Goal: Task Accomplishment & Management: Manage account settings

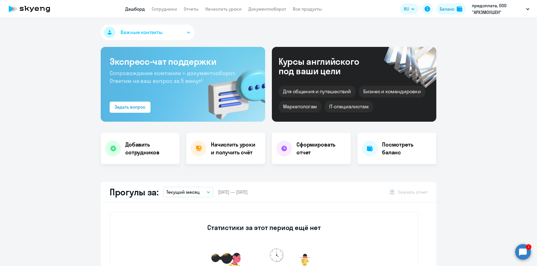
select select "30"
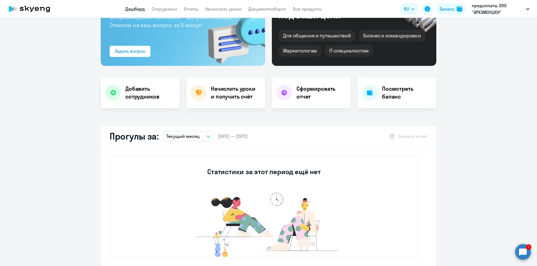
click at [522, 250] on circle at bounding box center [523, 252] width 16 height 16
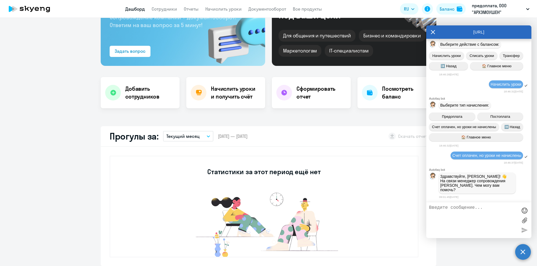
scroll to position [1280, 0]
click at [468, 207] on textarea at bounding box center [473, 221] width 88 height 30
click at [429, 32] on div "[URL]" at bounding box center [478, 31] width 105 height 13
click at [436, 32] on div "[URL]" at bounding box center [478, 31] width 105 height 13
click at [434, 31] on icon at bounding box center [433, 32] width 4 height 4
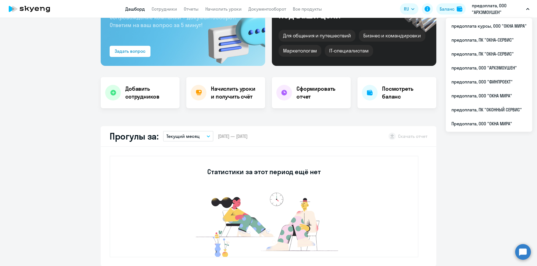
click at [527, 8] on button "предоплата, ООО "АРХЭМОУШЕН"" at bounding box center [500, 8] width 63 height 13
click at [482, 80] on li "предоплата, ООО "ФИНПРОЕКТ"" at bounding box center [489, 82] width 86 height 14
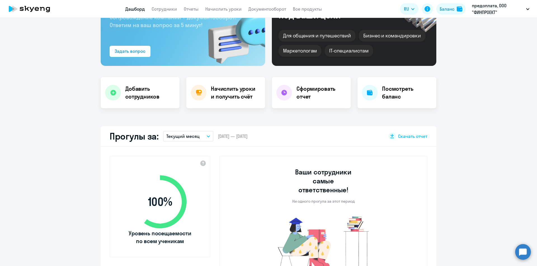
select select "30"
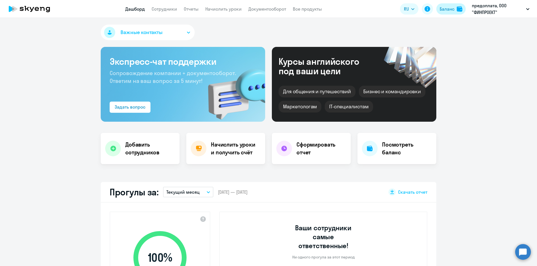
click at [456, 9] on button "Баланс" at bounding box center [450, 8] width 29 height 11
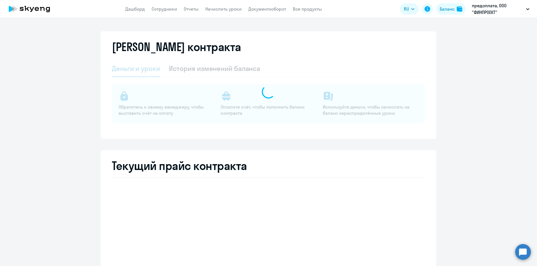
select select "english_adult_not_native_speaker"
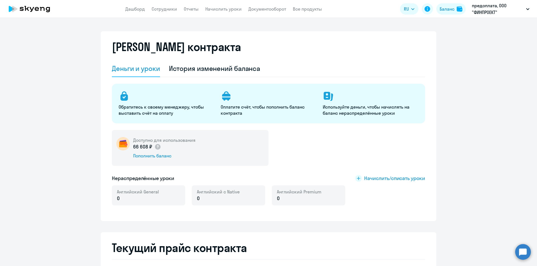
click at [522, 254] on circle at bounding box center [523, 252] width 16 height 16
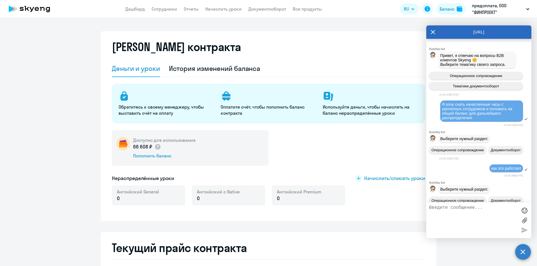
scroll to position [1277, 0]
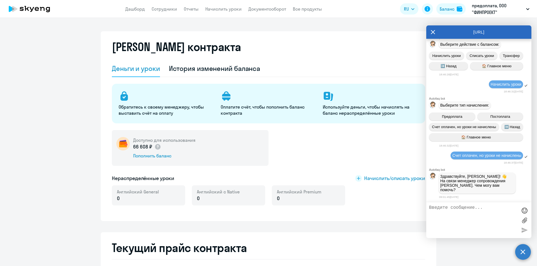
click at [487, 211] on textarea at bounding box center [473, 221] width 88 height 30
type textarea "п"
type textarea "к"
type textarea "подскажите . есть деньги н а балансе организации , каких перевести в уроки для …"
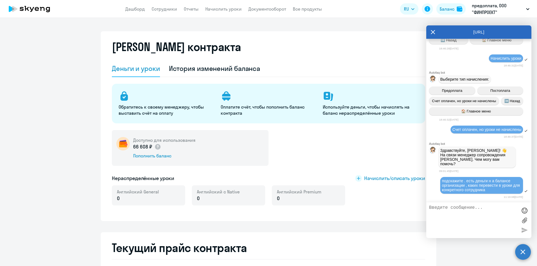
scroll to position [1306, 0]
click at [489, 10] on p "предоплата, ООО "ФИНПРОЕКТ"" at bounding box center [498, 8] width 52 height 13
click at [433, 32] on icon at bounding box center [433, 32] width 4 height 4
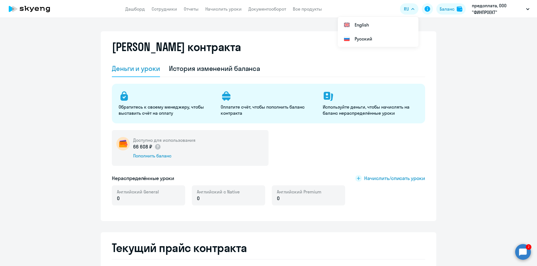
click at [528, 256] on circle at bounding box center [523, 252] width 16 height 16
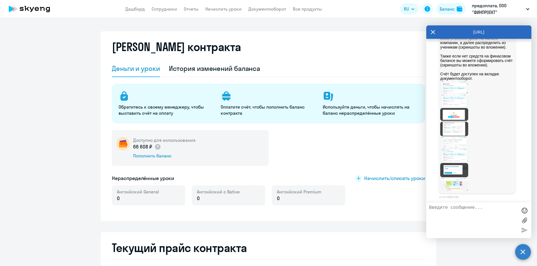
scroll to position [1542, 0]
click at [456, 94] on img at bounding box center [454, 87] width 28 height 13
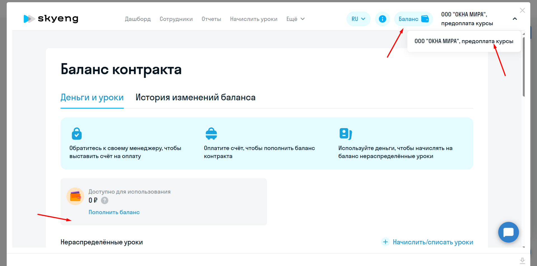
scroll to position [0, 0]
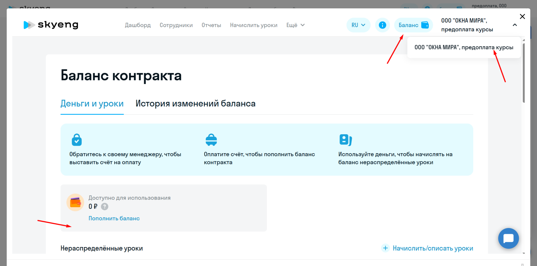
click at [521, 16] on icon "Close" at bounding box center [522, 16] width 9 height 9
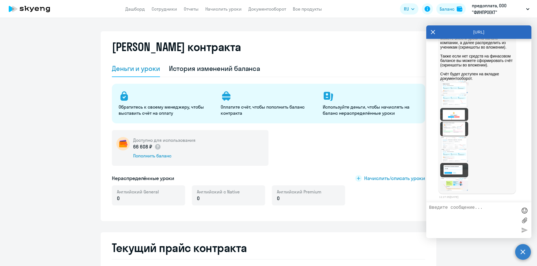
click at [461, 207] on textarea at bounding box center [473, 221] width 88 height 30
type textarea "финпроект"
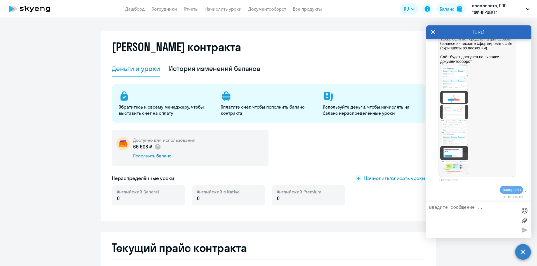
scroll to position [1615, 0]
click at [481, 211] on textarea at bounding box center [473, 221] width 88 height 30
click at [494, 210] on textarea "надо начислить уроки" at bounding box center [473, 221] width 88 height 30
type textarea "надо начислить уроки [EMAIL_ADDRESS][DOMAIN_NAME]"
click at [524, 230] on div at bounding box center [524, 230] width 8 height 8
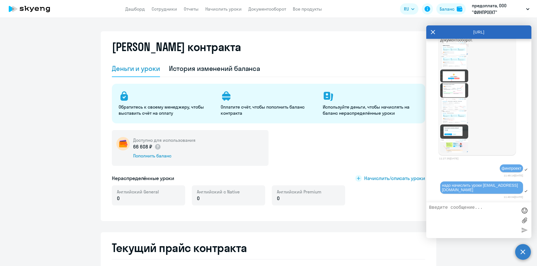
scroll to position [1576, 0]
click at [433, 32] on icon at bounding box center [433, 32] width 4 height 4
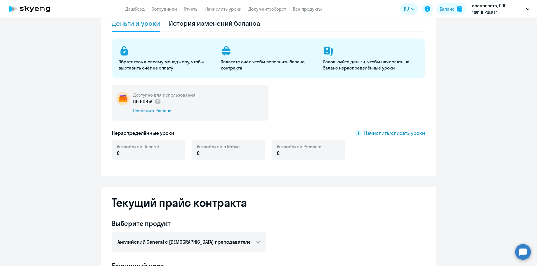
scroll to position [0, 0]
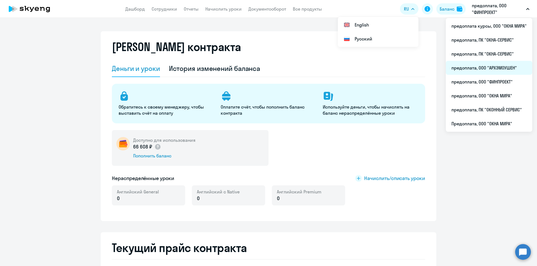
click at [492, 70] on li "предоплата, ООО "АРХЭМОУШЕН"" at bounding box center [489, 68] width 86 height 14
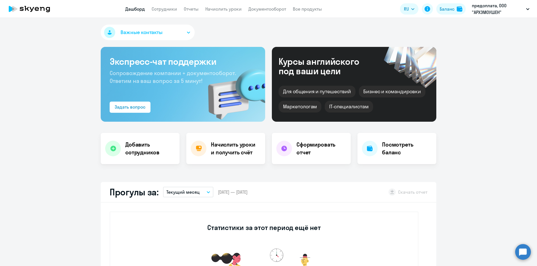
select select "30"
click at [453, 7] on div "Баланс" at bounding box center [447, 9] width 15 height 7
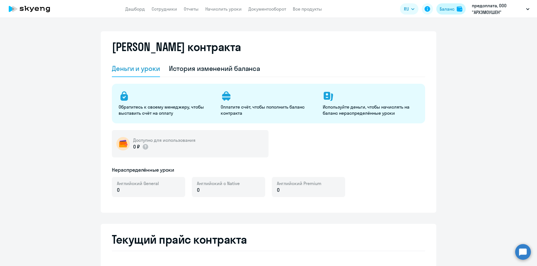
select select "english_adult_not_native_speaker"
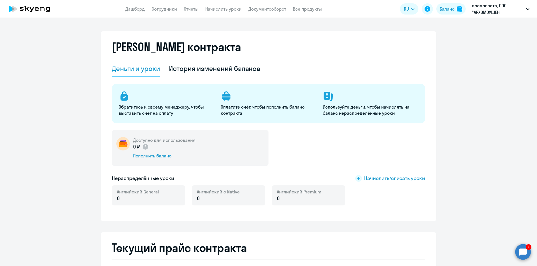
select select "english_adult_not_native_speaker"
click at [454, 9] on button "Баланс" at bounding box center [450, 8] width 29 height 11
click at [170, 9] on link "Сотрудники" at bounding box center [164, 9] width 25 height 6
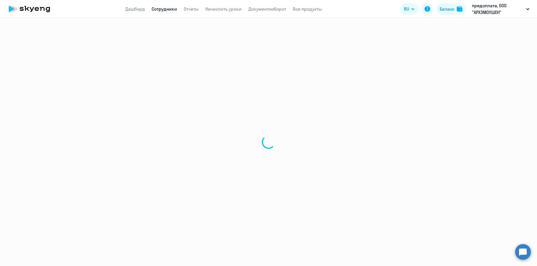
select select "30"
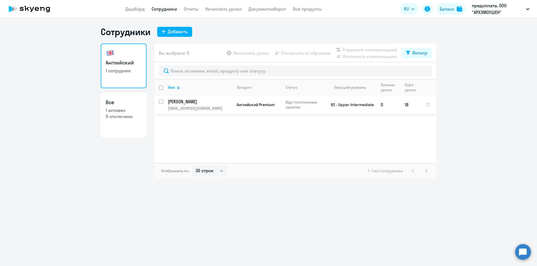
click at [161, 102] on input "select row 24155454" at bounding box center [164, 105] width 11 height 11
checkbox input "true"
click at [292, 54] on span "Отключить от обучения" at bounding box center [305, 53] width 49 height 7
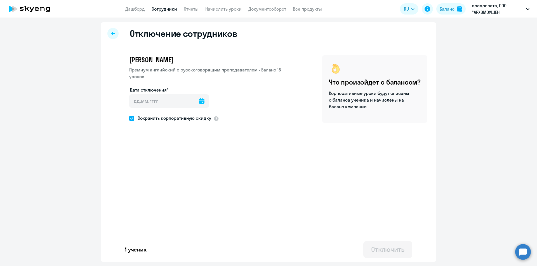
click at [199, 100] on icon at bounding box center [202, 101] width 6 height 6
click at [158, 166] on span "13" at bounding box center [159, 166] width 10 height 10
type input "13.08.2025"
type input "13.8.2025"
click at [395, 249] on div "Отключить" at bounding box center [387, 249] width 33 height 9
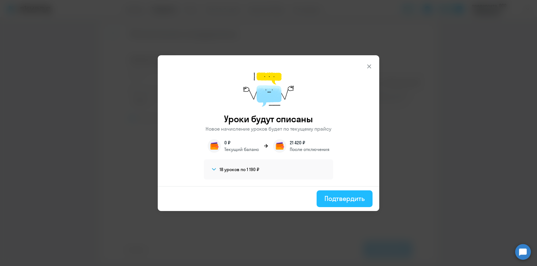
click at [341, 198] on div "Подтвердить" at bounding box center [344, 198] width 40 height 9
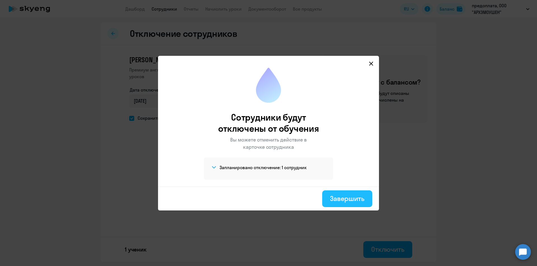
click at [341, 199] on div "Завершить" at bounding box center [347, 198] width 34 height 9
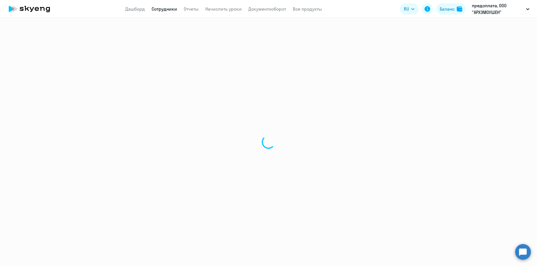
select select "30"
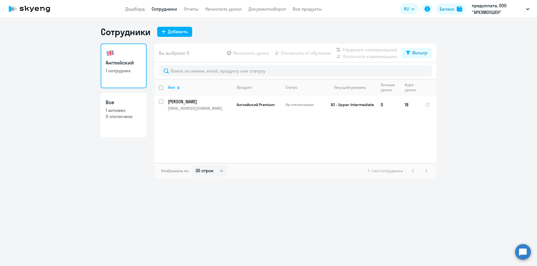
click at [520, 250] on circle at bounding box center [523, 252] width 16 height 16
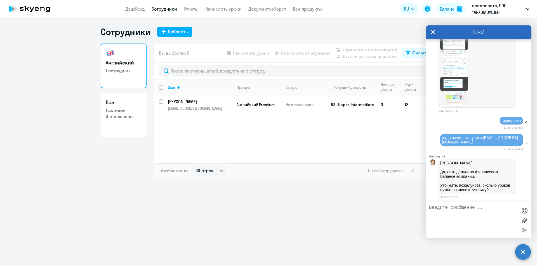
scroll to position [1680, 0]
click at [478, 209] on textarea at bounding box center [473, 221] width 88 height 30
type textarea "на всю сумму ,максимально возможное количество"
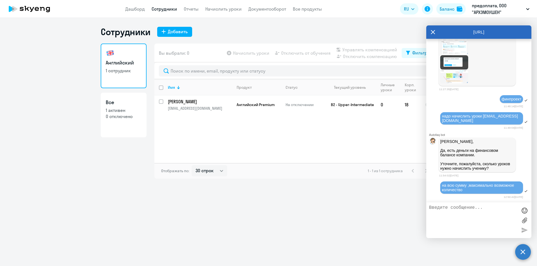
scroll to position [1645, 0]
click at [459, 70] on img at bounding box center [454, 62] width 28 height 14
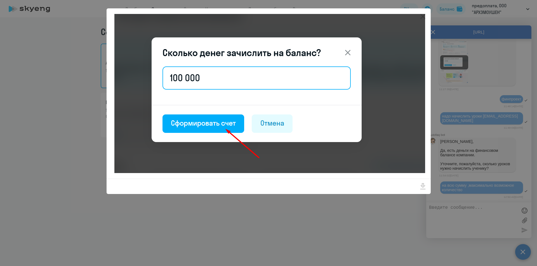
click at [348, 54] on img at bounding box center [269, 93] width 311 height 159
click at [454, 76] on div at bounding box center [268, 133] width 537 height 266
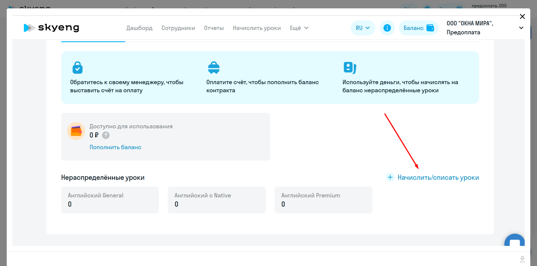
click at [520, 17] on icon "Close" at bounding box center [522, 16] width 5 height 5
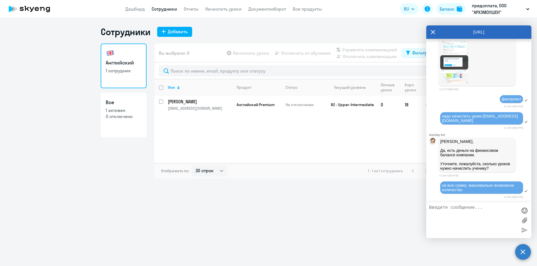
click at [457, 28] on img at bounding box center [454, 21] width 28 height 14
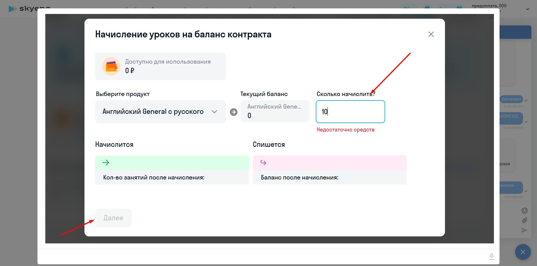
click at [509, 46] on div at bounding box center [268, 133] width 537 height 266
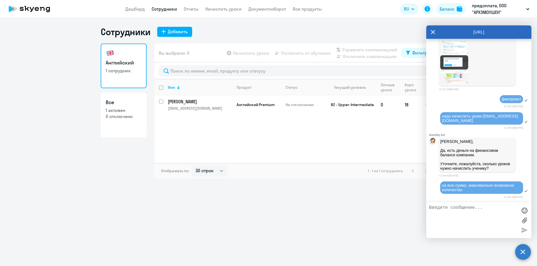
click at [455, 28] on img at bounding box center [454, 21] width 28 height 14
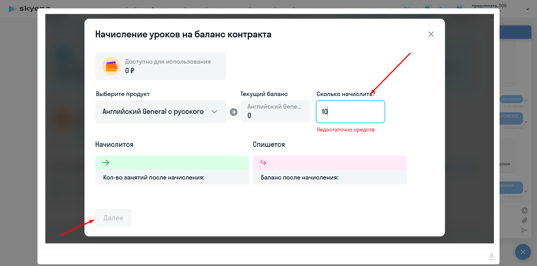
click at [497, 74] on div at bounding box center [268, 128] width 462 height 241
click at [514, 39] on div at bounding box center [268, 133] width 537 height 266
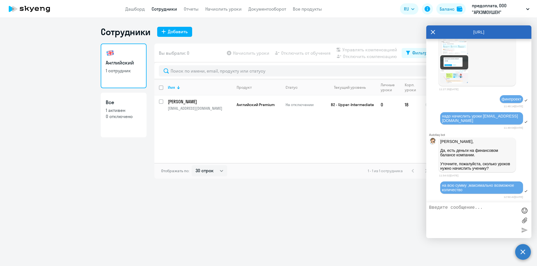
click at [463, 209] on textarea at bounding box center [473, 221] width 88 height 30
click at [457, 210] on textarea at bounding box center [473, 221] width 88 height 30
click at [509, 10] on p "предоплата, ООО "АРХЭМОУШЕН"" at bounding box center [498, 8] width 52 height 13
click at [432, 31] on icon at bounding box center [433, 32] width 4 height 4
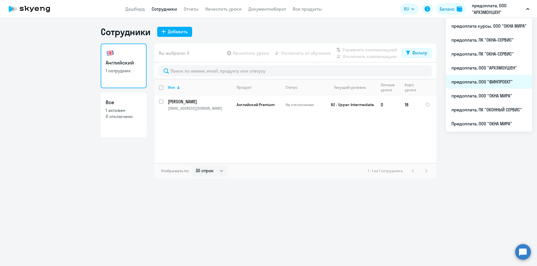
click at [481, 78] on li "предоплата, ООО "ФИНПРОЕКТ"" at bounding box center [489, 82] width 86 height 14
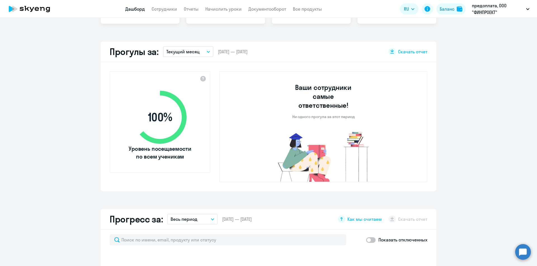
select select "30"
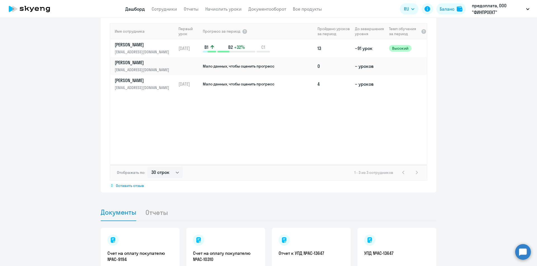
scroll to position [313, 0]
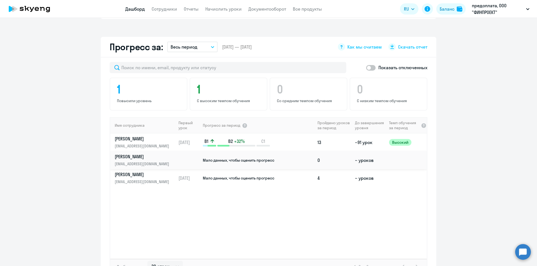
click at [223, 158] on span "Мало данных, чтобы оценить прогресс" at bounding box center [239, 160] width 72 height 5
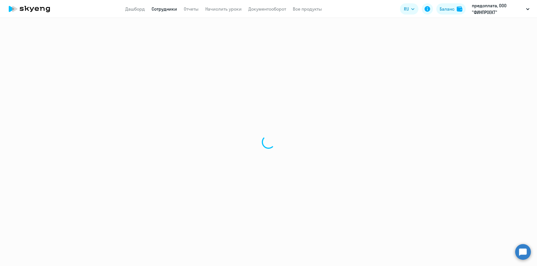
select select "english"
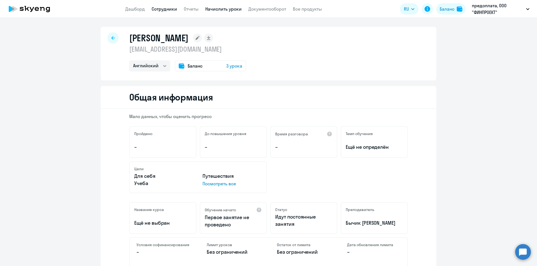
click at [220, 7] on link "Начислить уроки" at bounding box center [223, 9] width 36 height 6
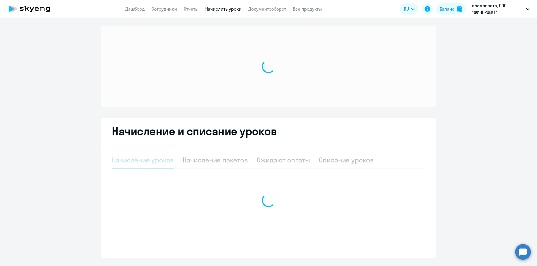
select select "10"
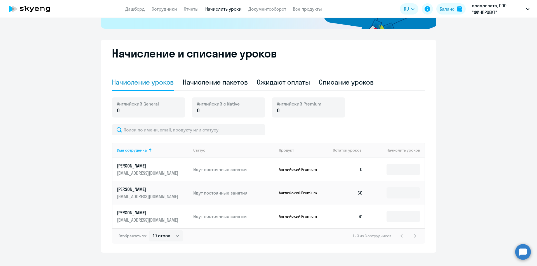
scroll to position [137, 0]
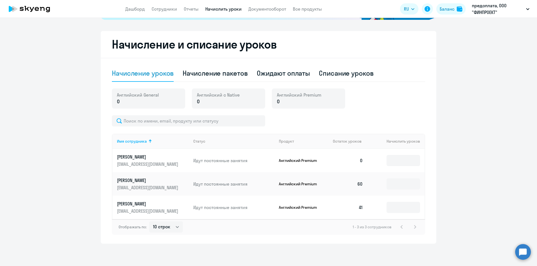
drag, startPoint x: 289, startPoint y: 161, endPoint x: 319, endPoint y: 161, distance: 30.2
click at [322, 161] on td "Английский Premium" at bounding box center [301, 160] width 54 height 23
copy p "Английский Premium"
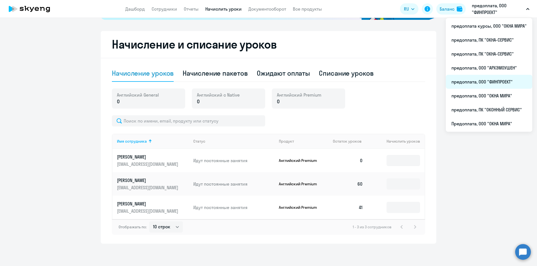
click at [493, 85] on li "предоплата, ООО "ФИНПРОЕКТ"" at bounding box center [489, 82] width 86 height 14
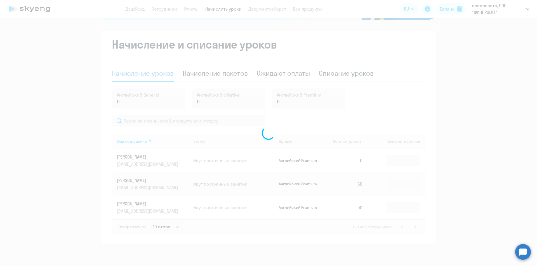
scroll to position [187, 0]
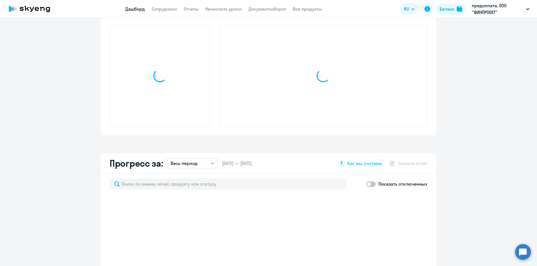
click at [521, 249] on circle at bounding box center [523, 252] width 16 height 16
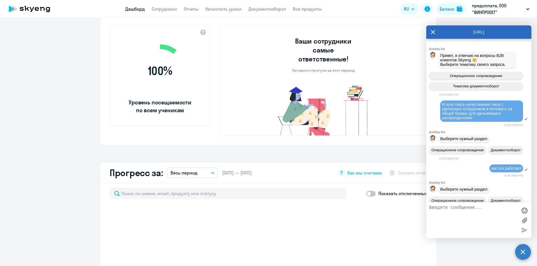
scroll to position [1654, 0]
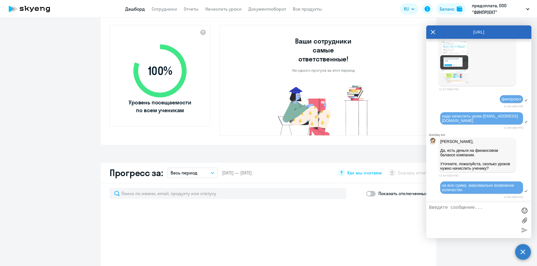
select select "30"
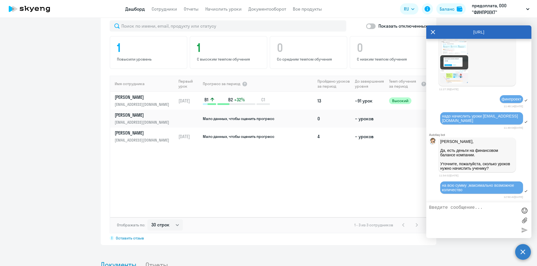
scroll to position [453, 0]
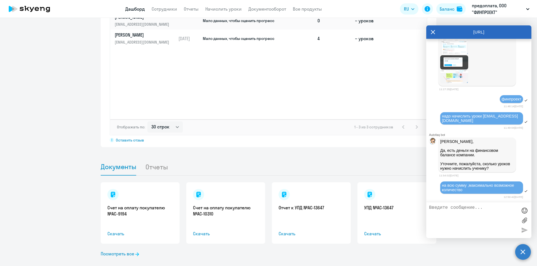
click at [482, 171] on p "Алина, Да, есть деньги на финансовом балансе компании. Уточните, пожалуйста, ск…" at bounding box center [477, 155] width 74 height 31
paste textarea "Английский Premium"
type textarea "Английский Premium"
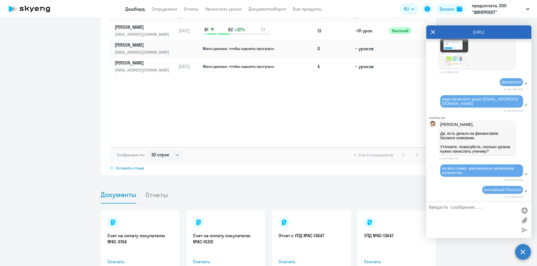
scroll to position [313, 0]
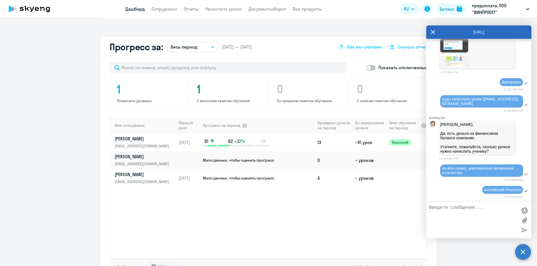
click at [432, 30] on icon at bounding box center [433, 31] width 4 height 13
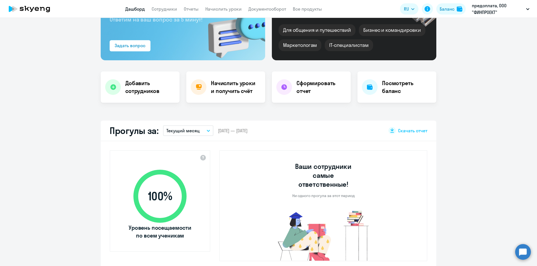
scroll to position [0, 0]
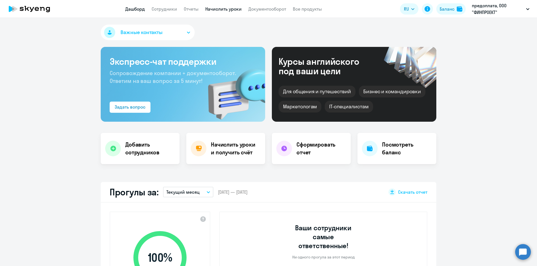
click at [230, 9] on link "Начислить уроки" at bounding box center [223, 9] width 36 height 6
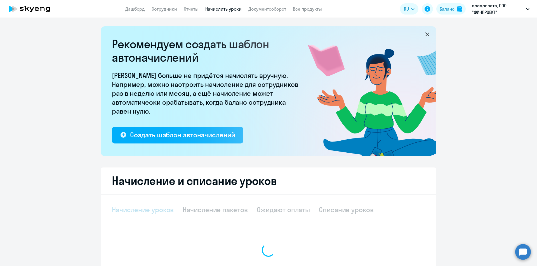
select select "10"
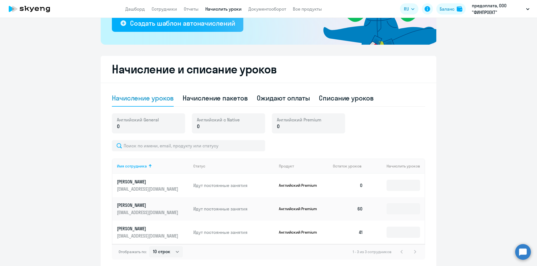
scroll to position [137, 0]
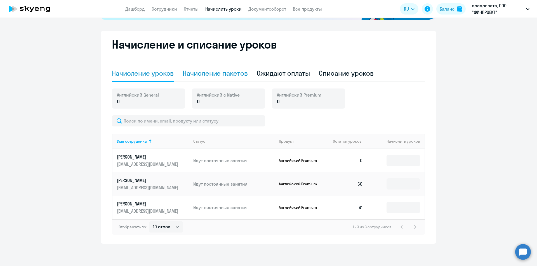
click at [207, 74] on div "Начисление пакетов" at bounding box center [215, 73] width 65 height 9
select select "10"
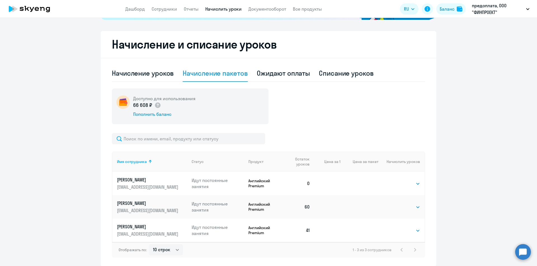
drag, startPoint x: 279, startPoint y: 74, endPoint x: 282, endPoint y: 75, distance: 3.4
click at [279, 74] on div "Ожидают оплаты" at bounding box center [283, 73] width 53 height 9
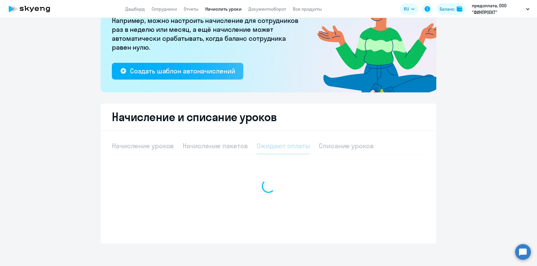
scroll to position [64, 0]
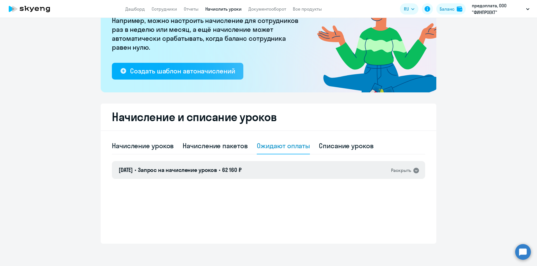
click at [413, 174] on icon at bounding box center [416, 170] width 7 height 7
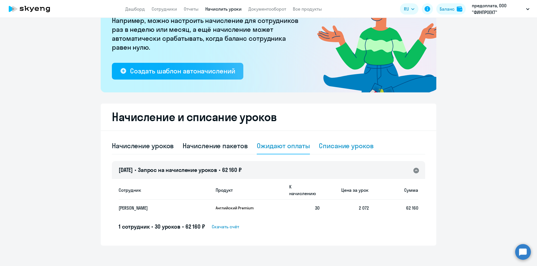
click at [342, 148] on div "Списание уроков" at bounding box center [346, 145] width 55 height 9
select select "10"
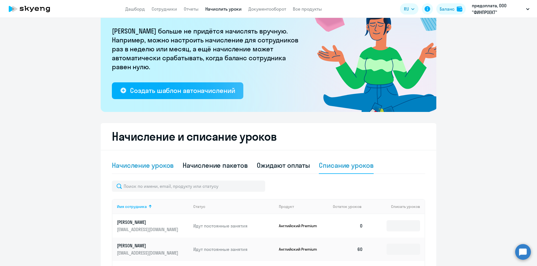
scroll to position [0, 0]
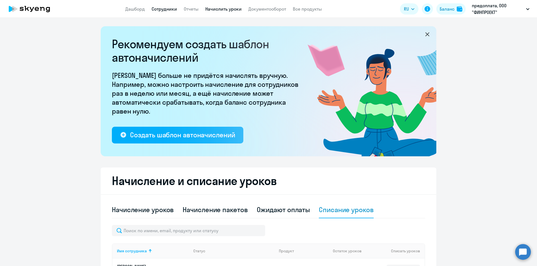
click at [161, 10] on link "Сотрудники" at bounding box center [164, 9] width 25 height 6
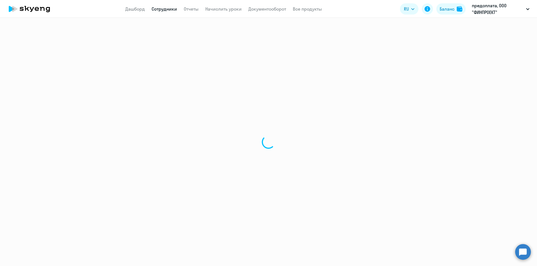
select select "30"
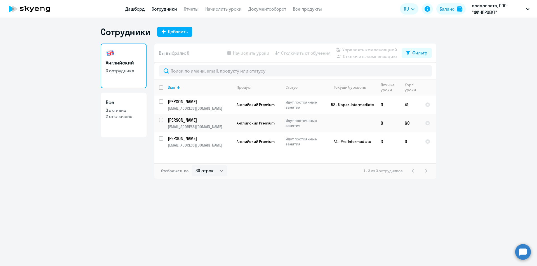
click at [139, 8] on link "Дашборд" at bounding box center [135, 9] width 20 height 6
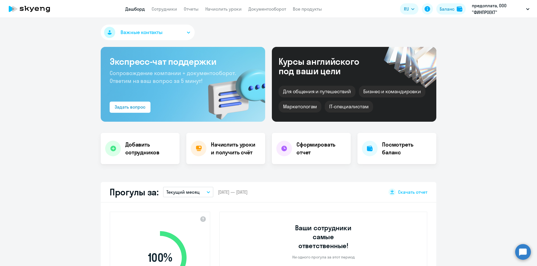
select select "30"
